Goal: Transaction & Acquisition: Purchase product/service

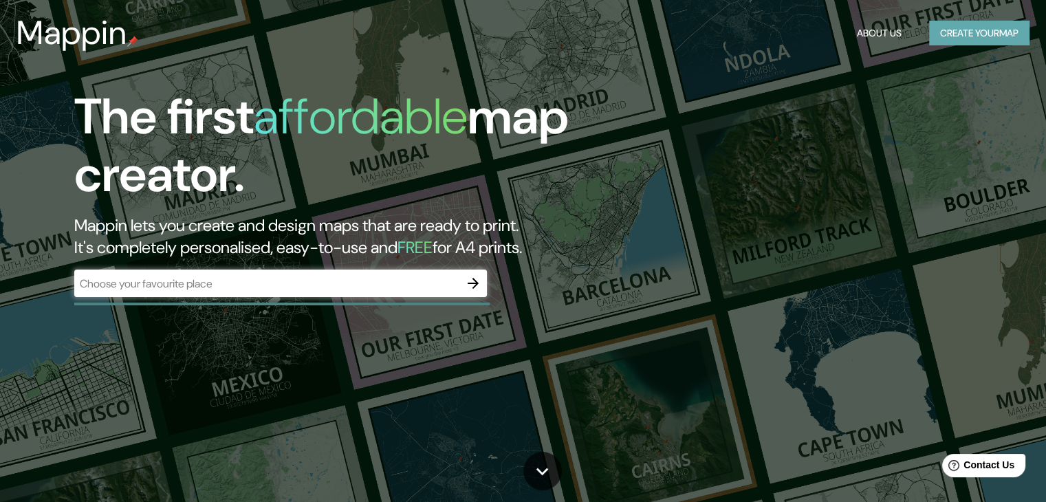
click at [970, 31] on button "Create your map" at bounding box center [979, 33] width 100 height 25
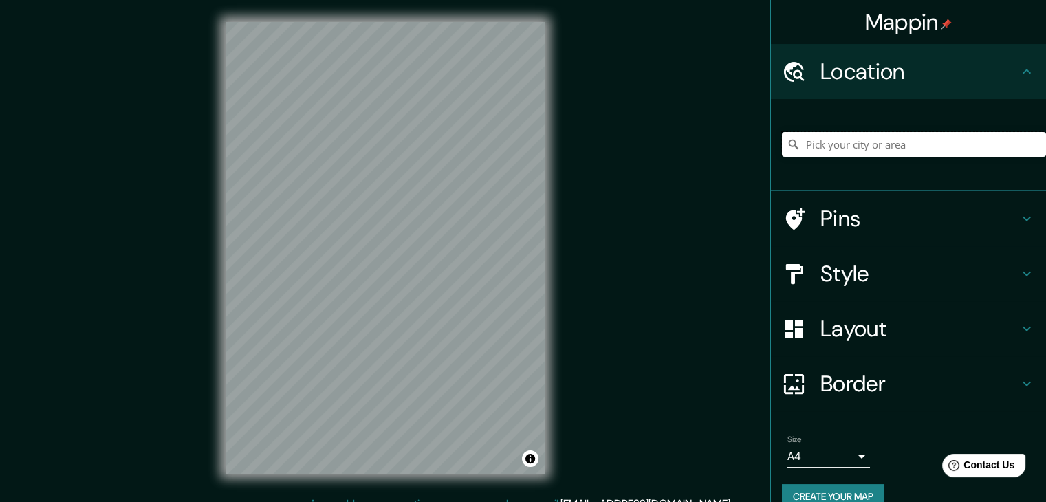
click at [885, 149] on input "Pick your city or area" at bounding box center [914, 144] width 264 height 25
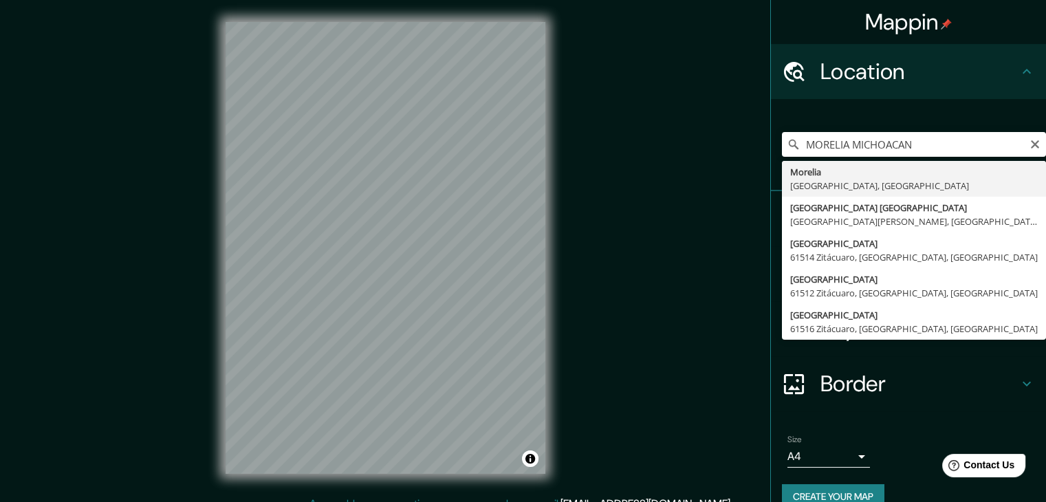
type input "[GEOGRAPHIC_DATA], [GEOGRAPHIC_DATA], [GEOGRAPHIC_DATA]"
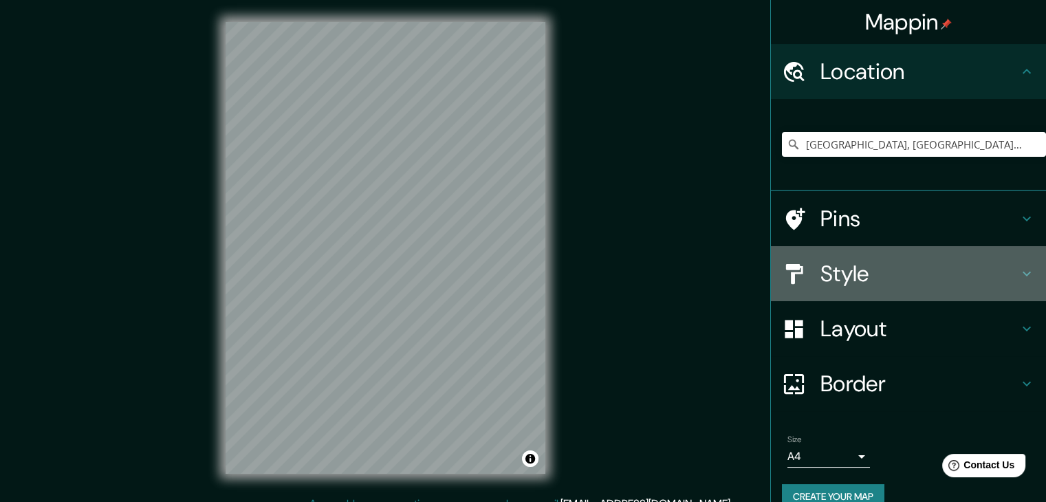
click at [848, 278] on h4 "Style" at bounding box center [919, 274] width 198 height 28
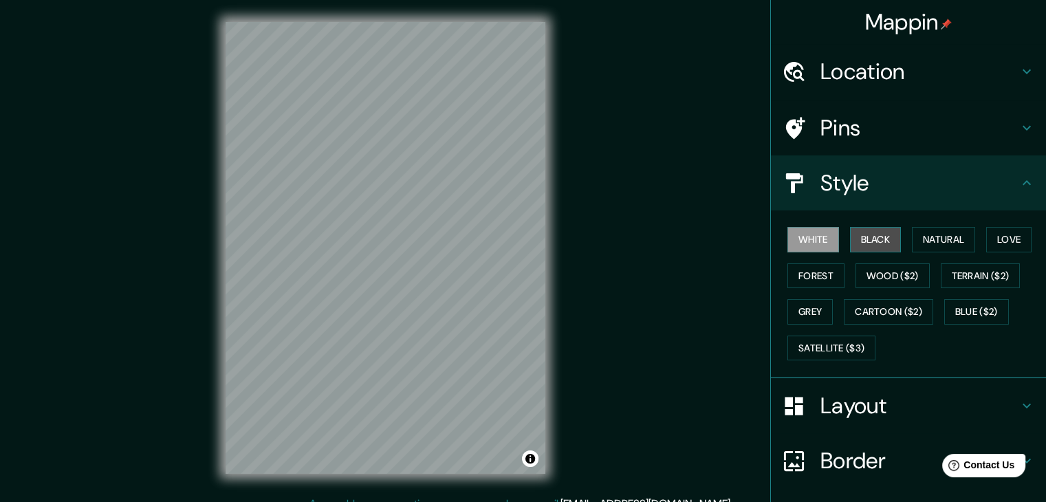
click at [855, 240] on button "Black" at bounding box center [876, 239] width 52 height 25
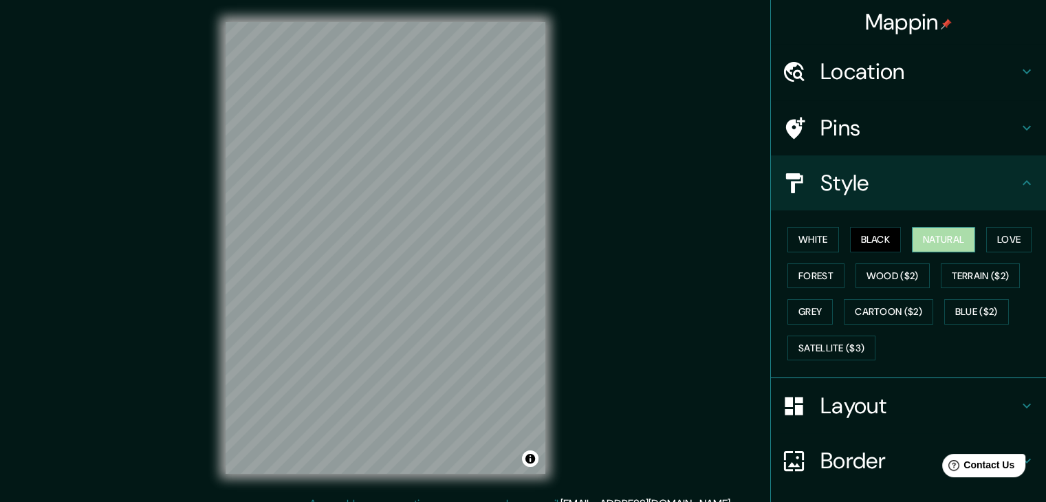
click at [921, 240] on button "Natural" at bounding box center [943, 239] width 63 height 25
click at [812, 243] on button "White" at bounding box center [813, 239] width 52 height 25
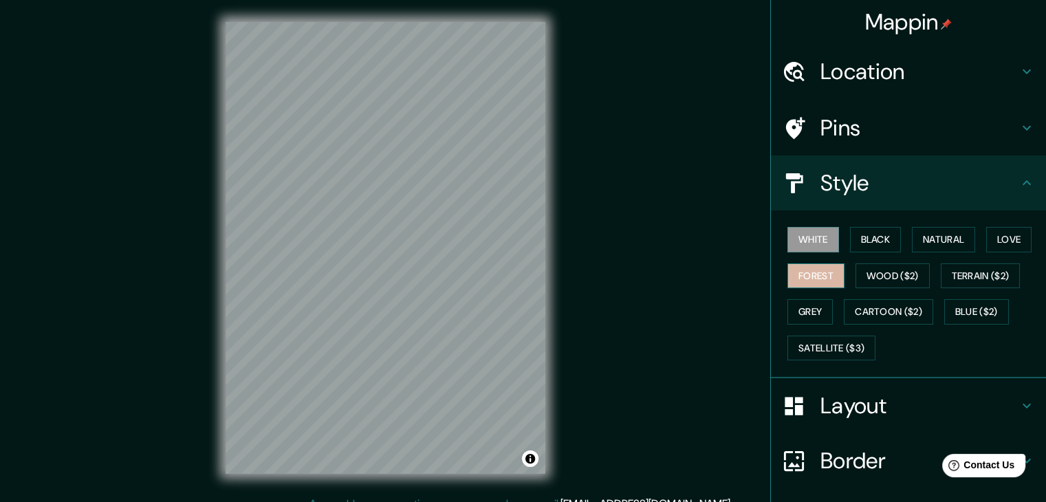
click at [811, 276] on button "Forest" at bounding box center [815, 275] width 57 height 25
click at [869, 239] on button "Black" at bounding box center [876, 239] width 52 height 25
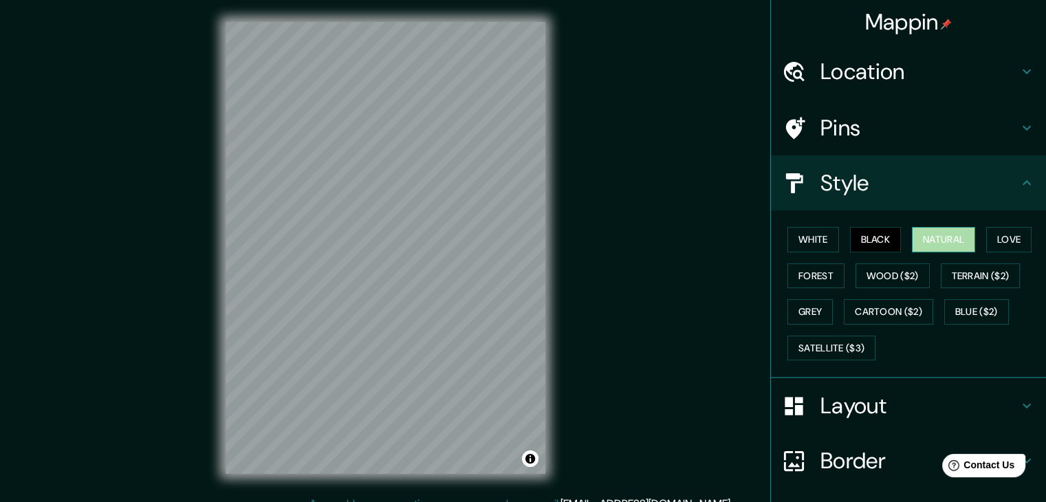
click at [956, 230] on button "Natural" at bounding box center [943, 239] width 63 height 25
click at [789, 309] on button "Grey" at bounding box center [809, 311] width 45 height 25
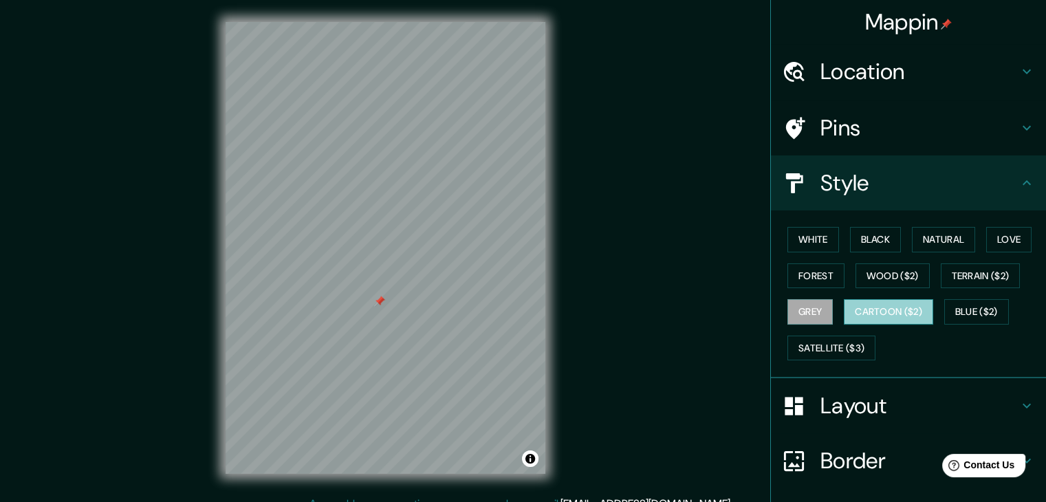
click at [866, 307] on button "Cartoon ($2)" at bounding box center [888, 311] width 89 height 25
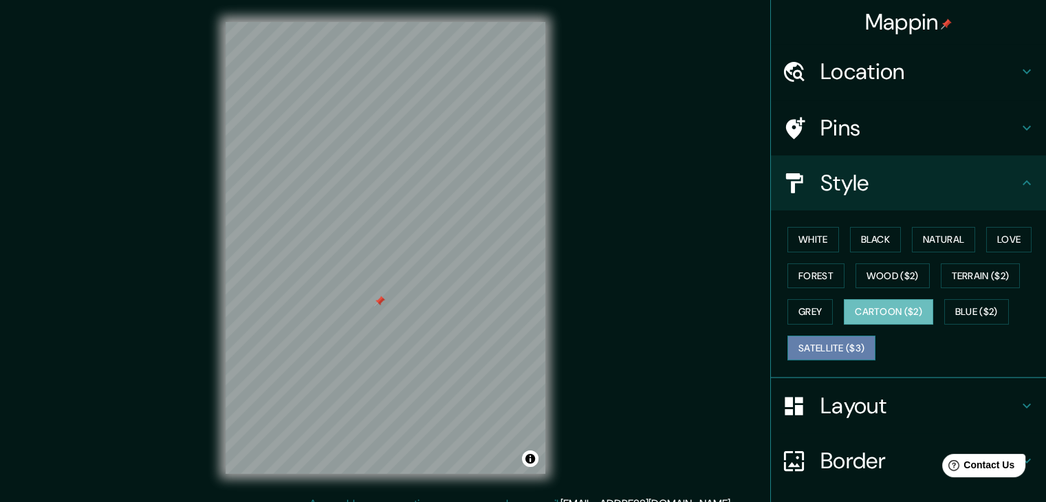
click at [796, 338] on button "Satellite ($3)" at bounding box center [831, 348] width 88 height 25
click at [844, 311] on button "Cartoon ($2)" at bounding box center [888, 311] width 89 height 25
click at [793, 318] on button "Grey" at bounding box center [809, 311] width 45 height 25
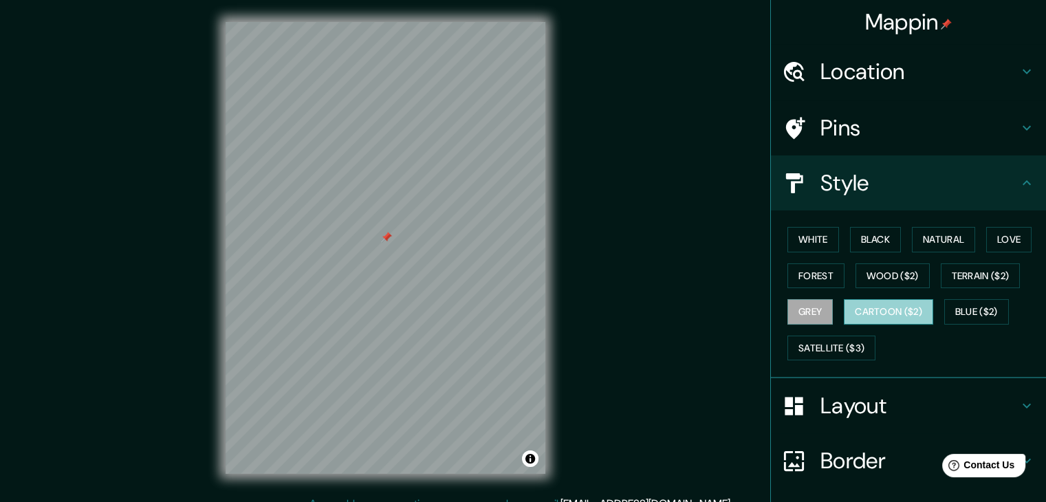
click at [870, 307] on button "Cartoon ($2)" at bounding box center [888, 311] width 89 height 25
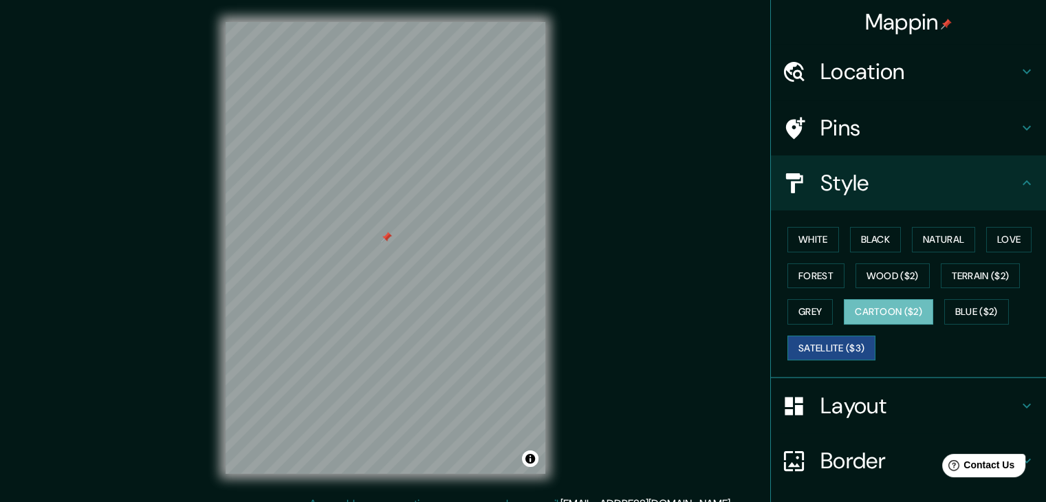
click at [832, 350] on button "Satellite ($3)" at bounding box center [831, 348] width 88 height 25
click at [804, 308] on button "Grey" at bounding box center [809, 311] width 45 height 25
